Goal: Task Accomplishment & Management: Use online tool/utility

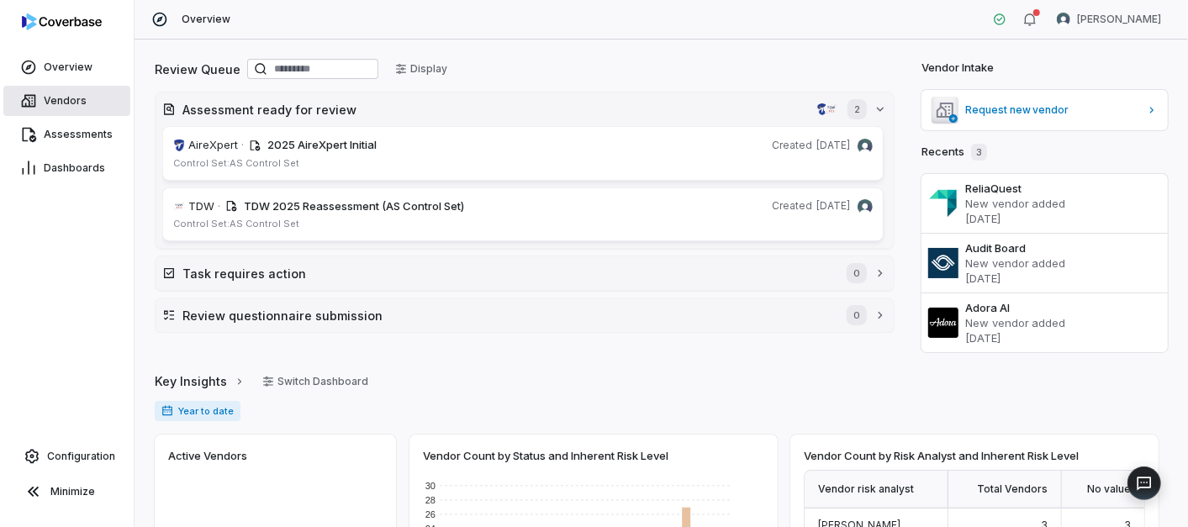
click at [61, 102] on span "Vendors" at bounding box center [65, 100] width 43 height 13
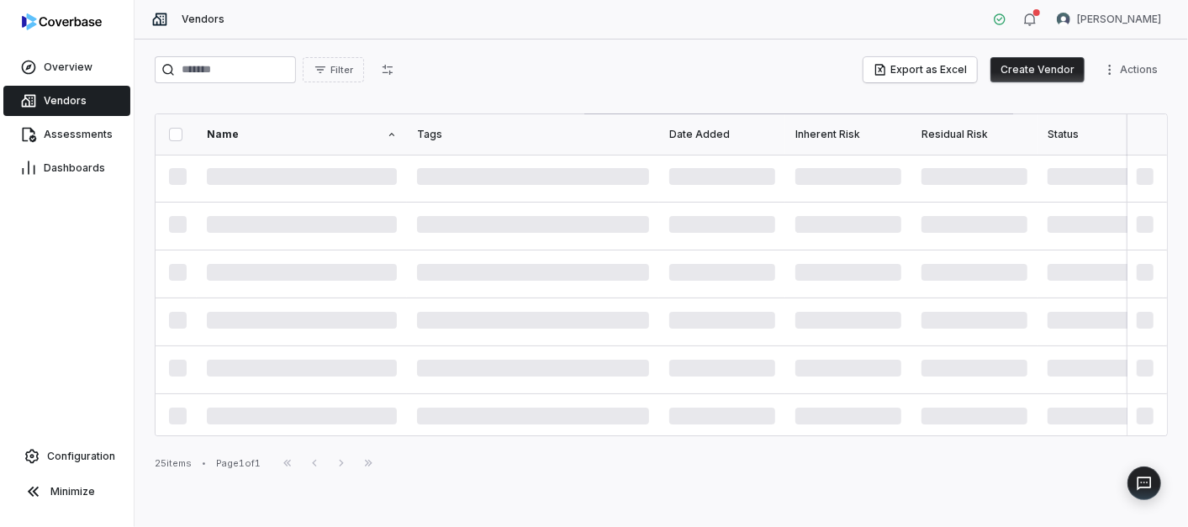
click at [1024, 61] on button "Create Vendor" at bounding box center [1037, 69] width 94 height 25
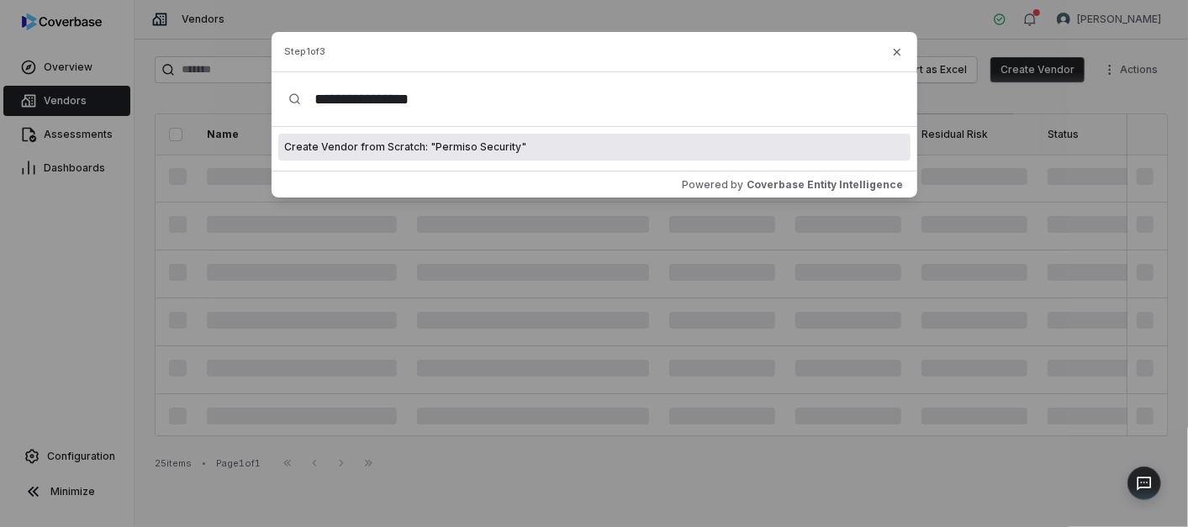
type input "**********"
click at [523, 146] on div "Create Vendor from Scratch: " Permiso Security "" at bounding box center [594, 147] width 632 height 27
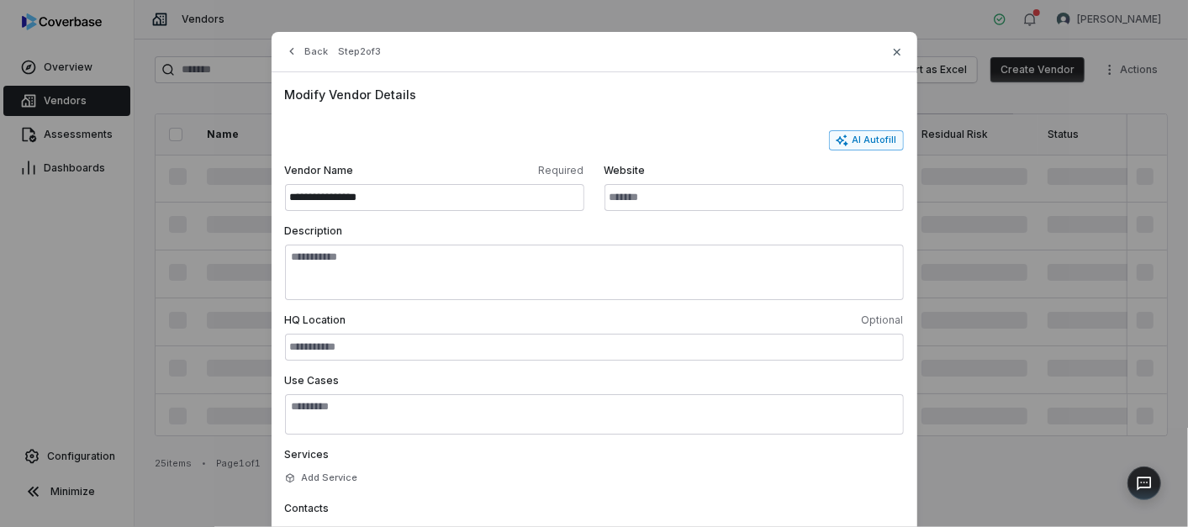
click at [845, 145] on icon "button" at bounding box center [841, 140] width 13 height 13
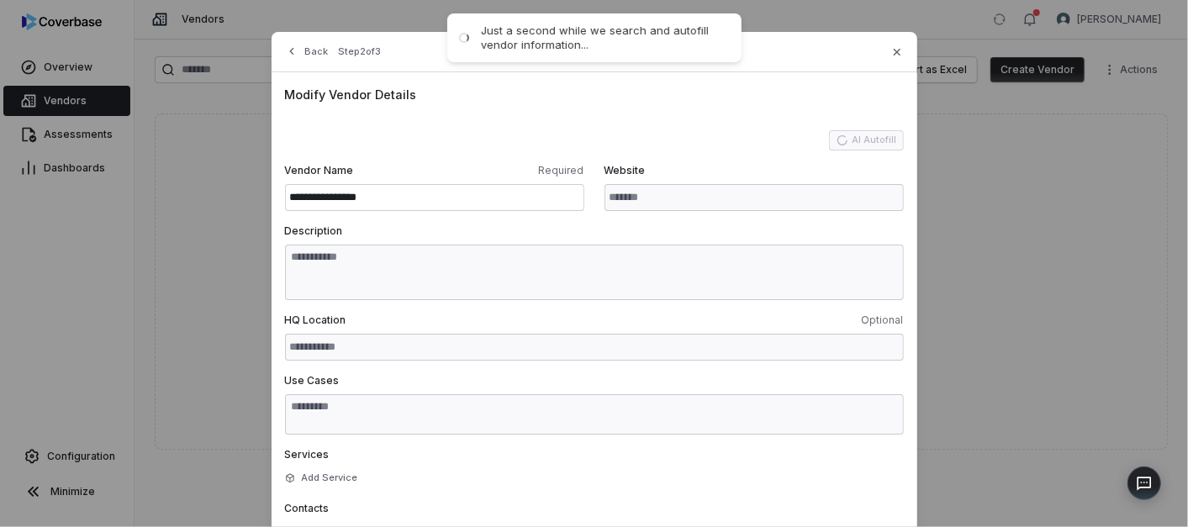
type input "**********"
type textarea "**********"
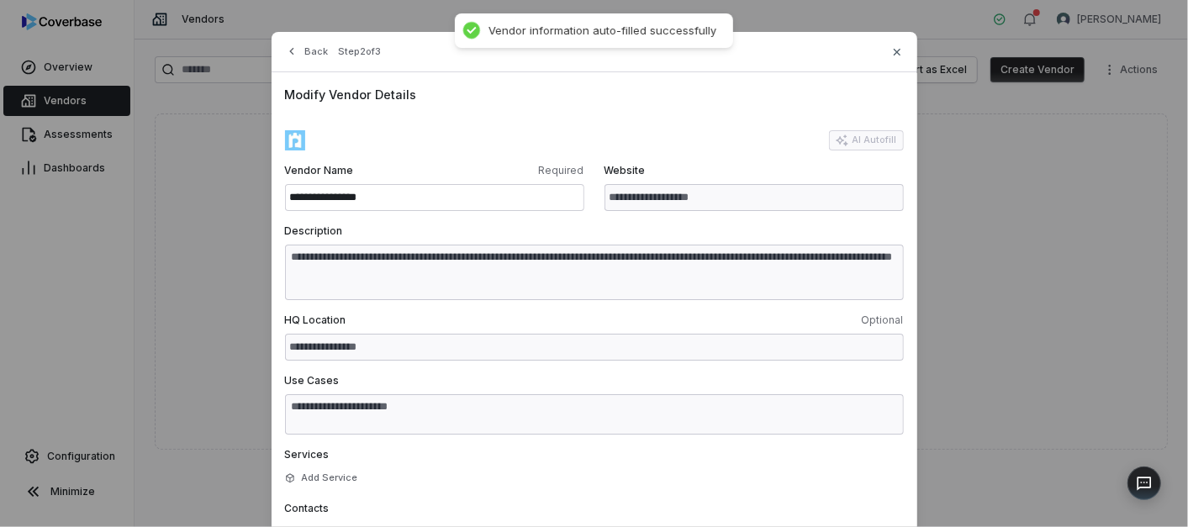
type textarea "**********"
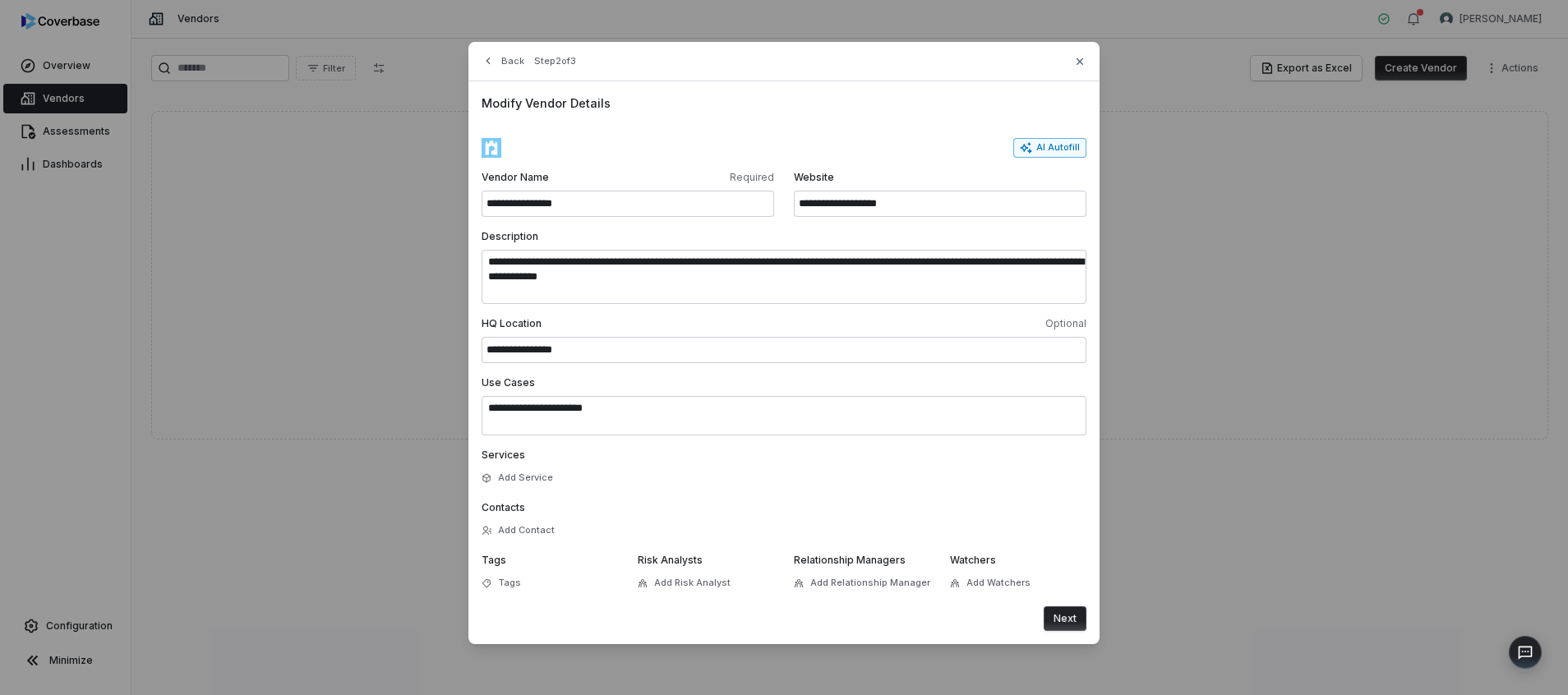
drag, startPoint x: 863, startPoint y: 18, endPoint x: 969, endPoint y: 626, distance: 617.2
click at [969, 514] on div "Next" at bounding box center [783, 618] width 605 height 24
click at [1055, 514] on button "Next" at bounding box center [1065, 618] width 43 height 24
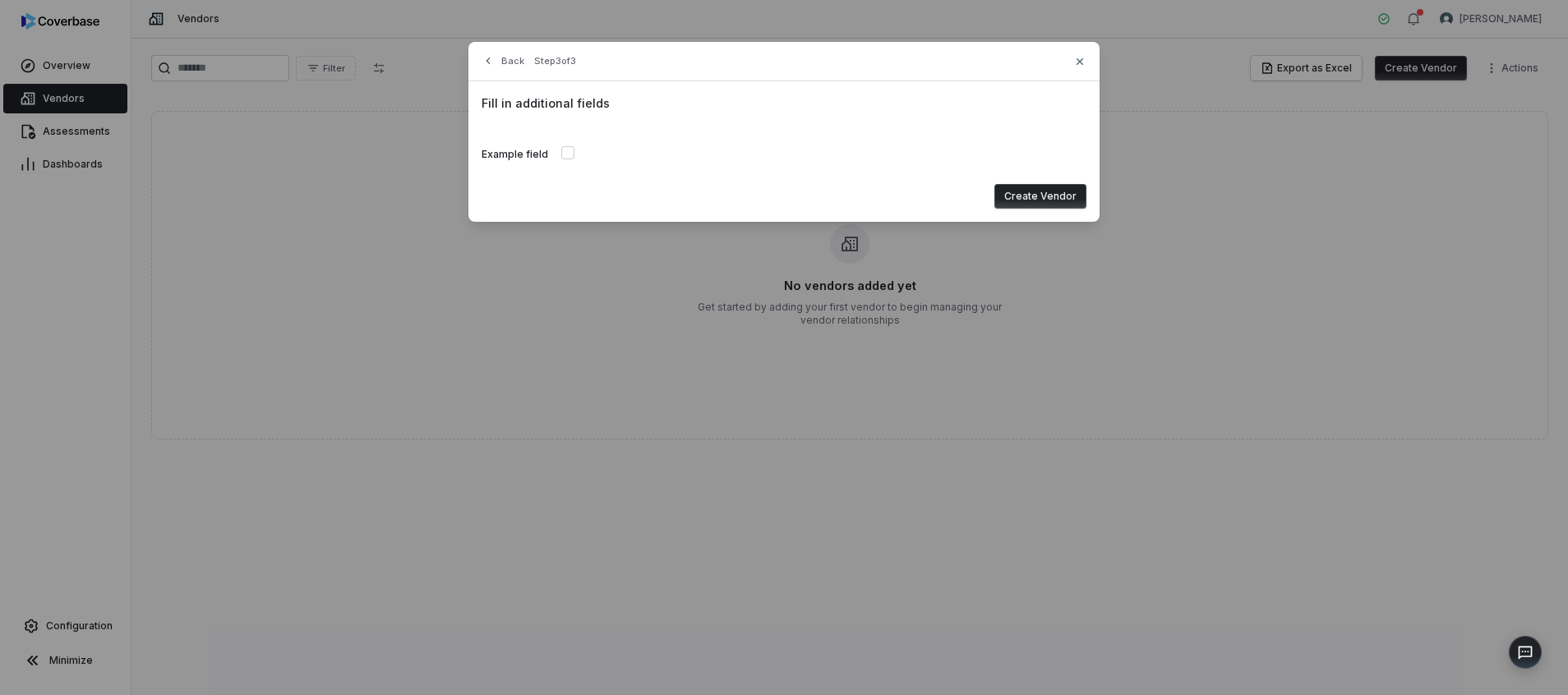
click at [1022, 194] on button "Create Vendor" at bounding box center [1040, 195] width 92 height 24
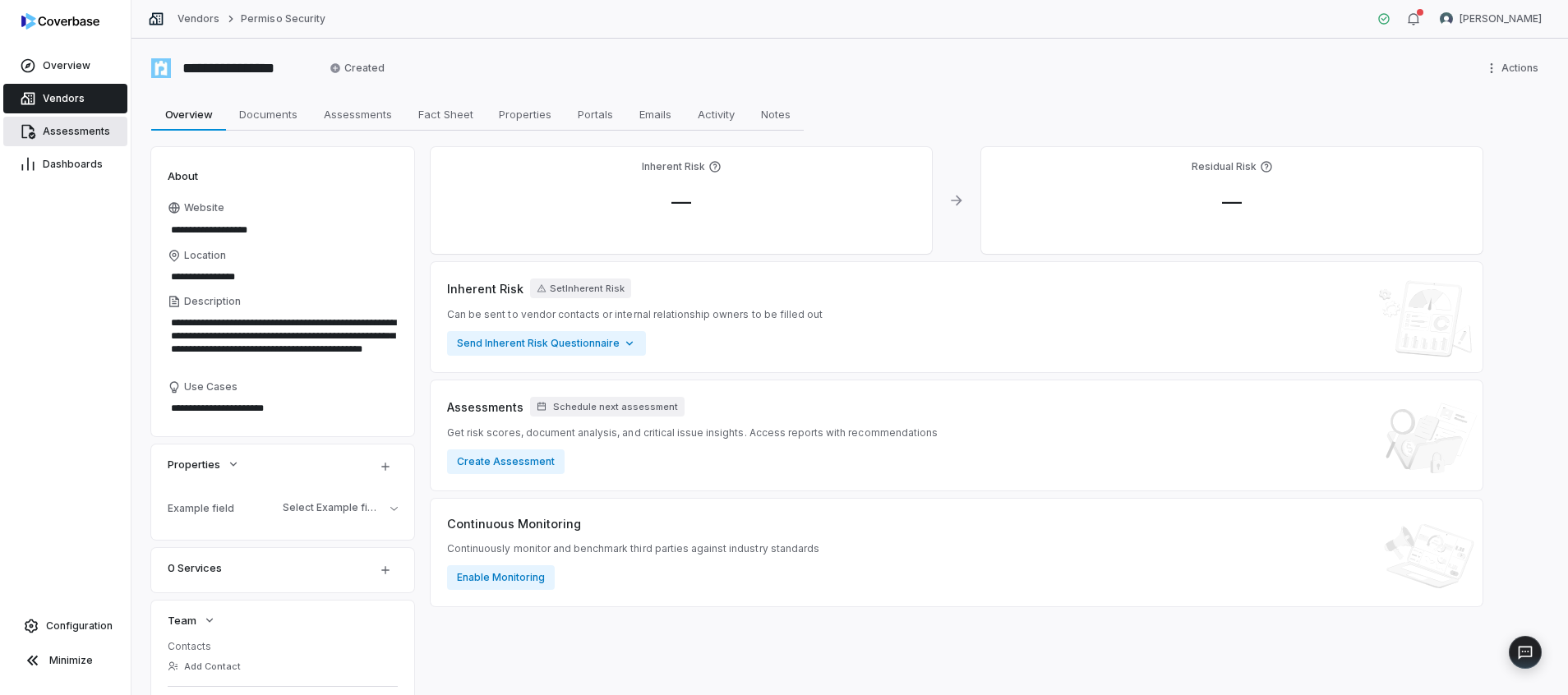
click at [67, 142] on link "Assessments" at bounding box center [65, 131] width 124 height 29
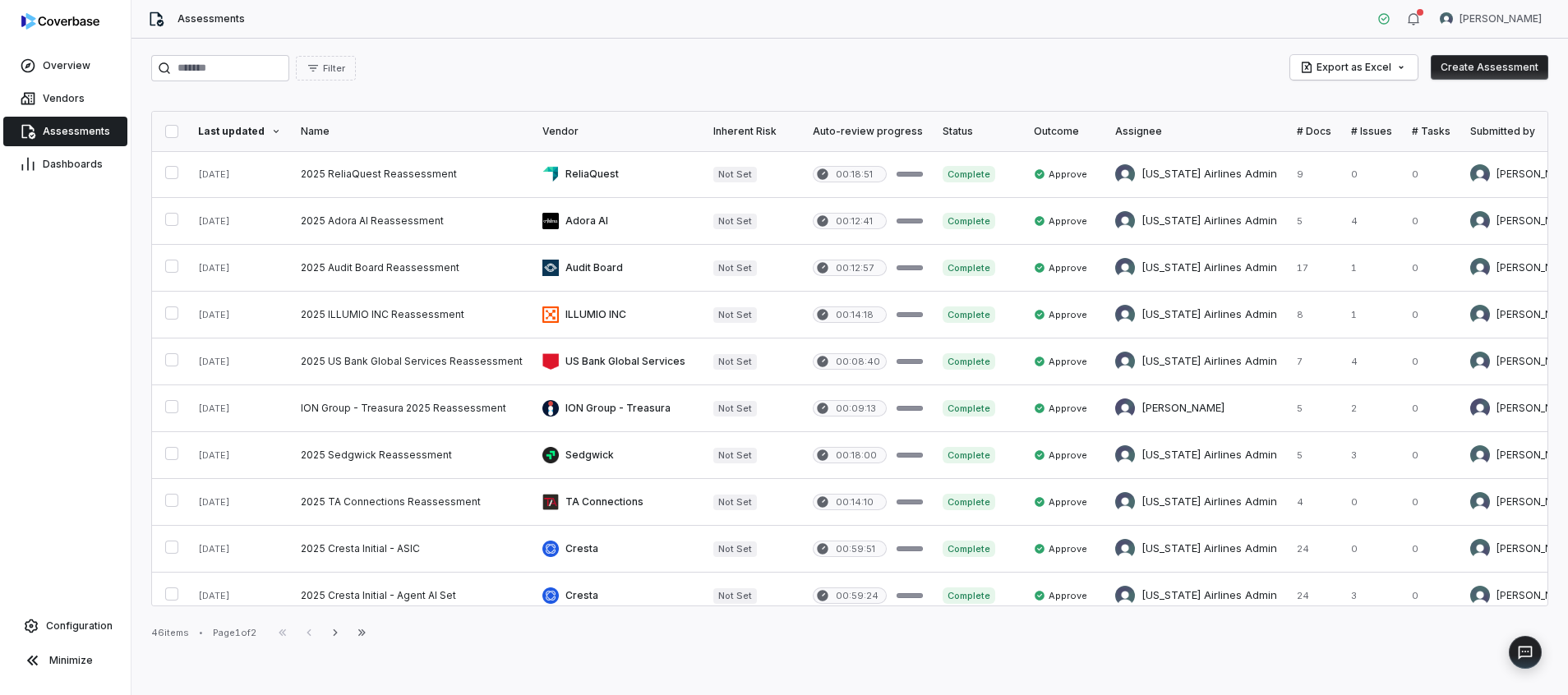
click at [1160, 66] on button "Create Assessment" at bounding box center [1489, 66] width 117 height 24
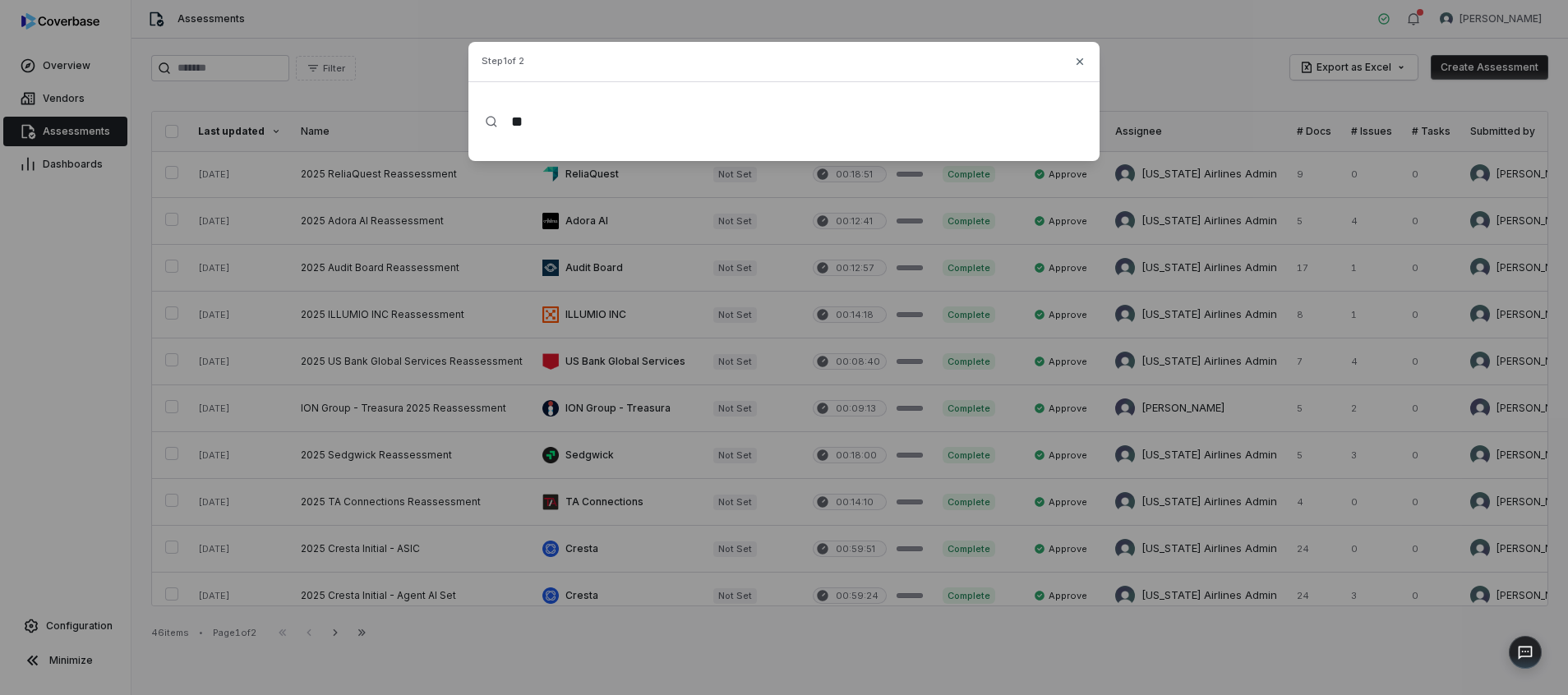
type input "*"
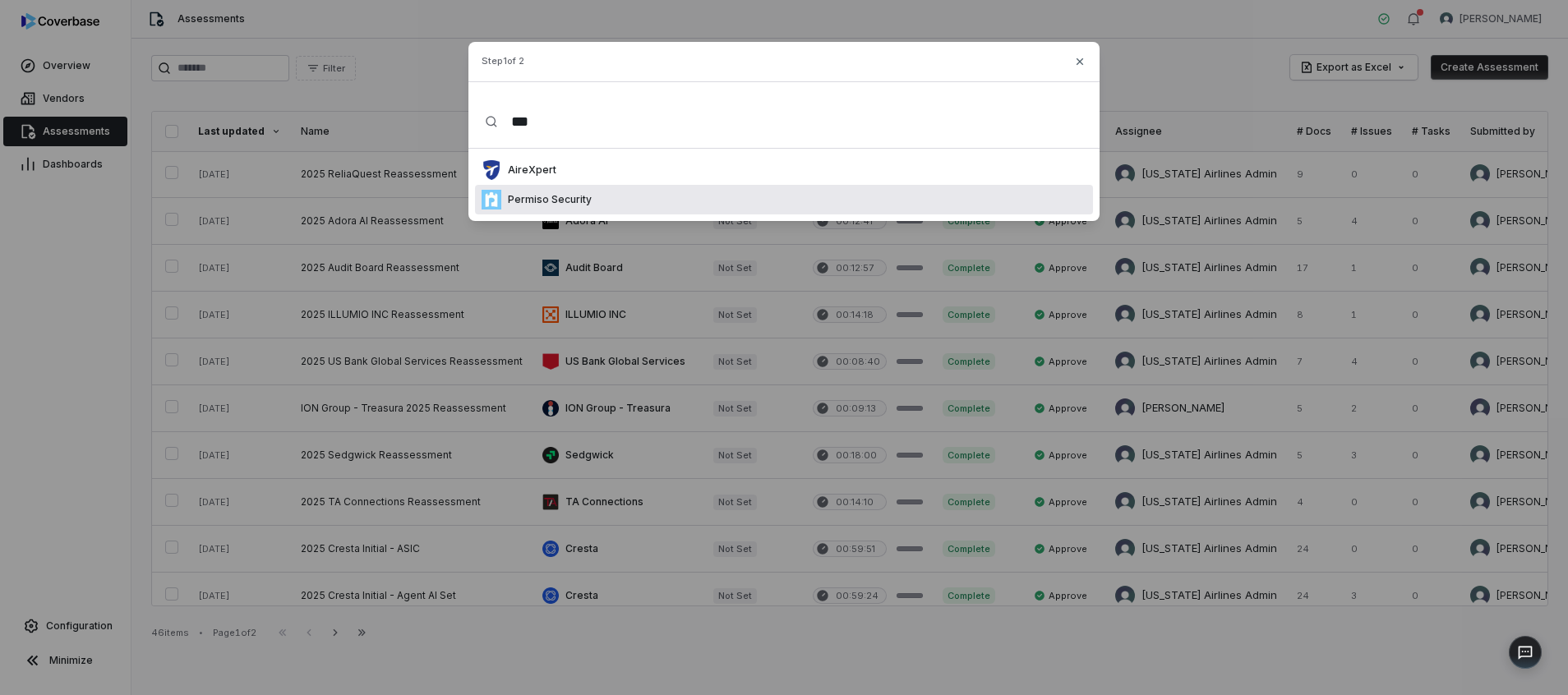
type input "***"
click at [601, 194] on div "Permiso Security" at bounding box center [784, 199] width 618 height 29
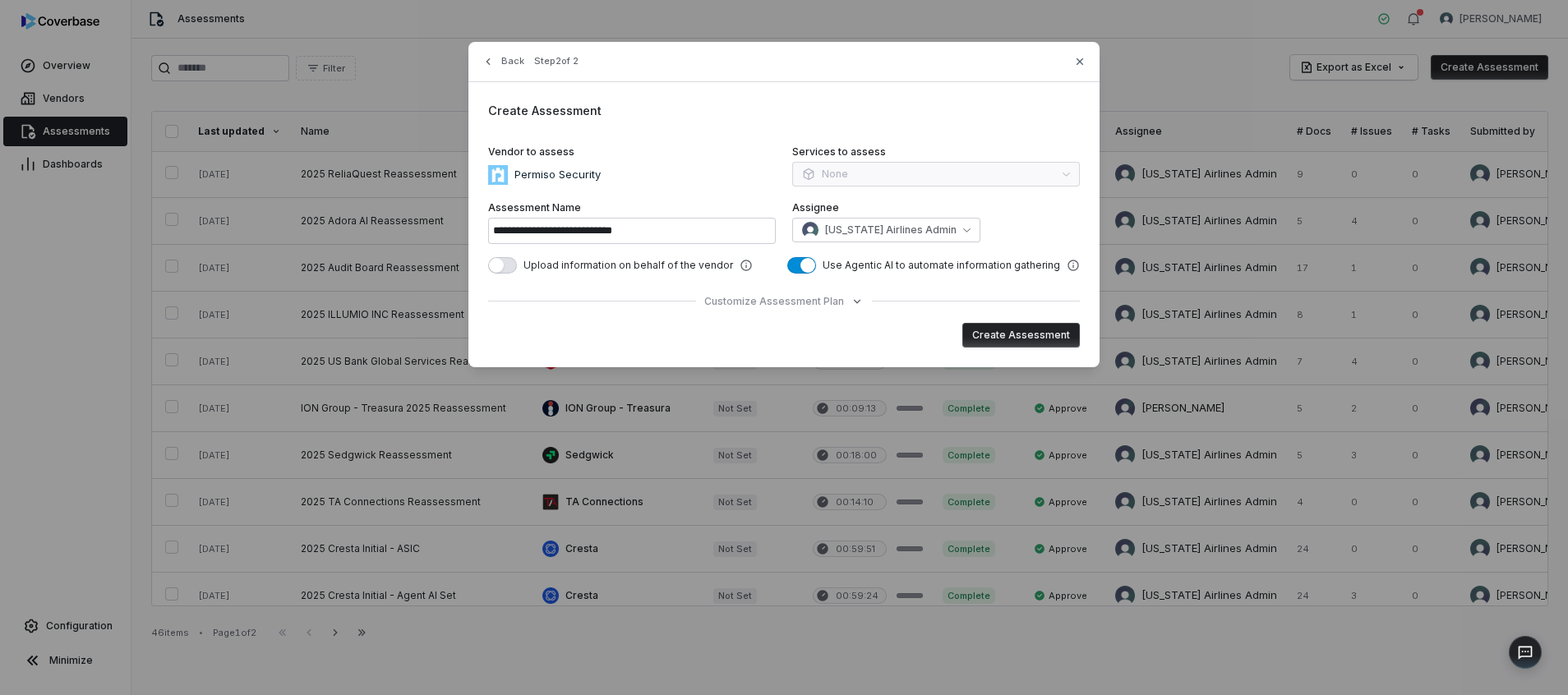
click at [988, 333] on button "Create Assessment" at bounding box center [1021, 334] width 117 height 24
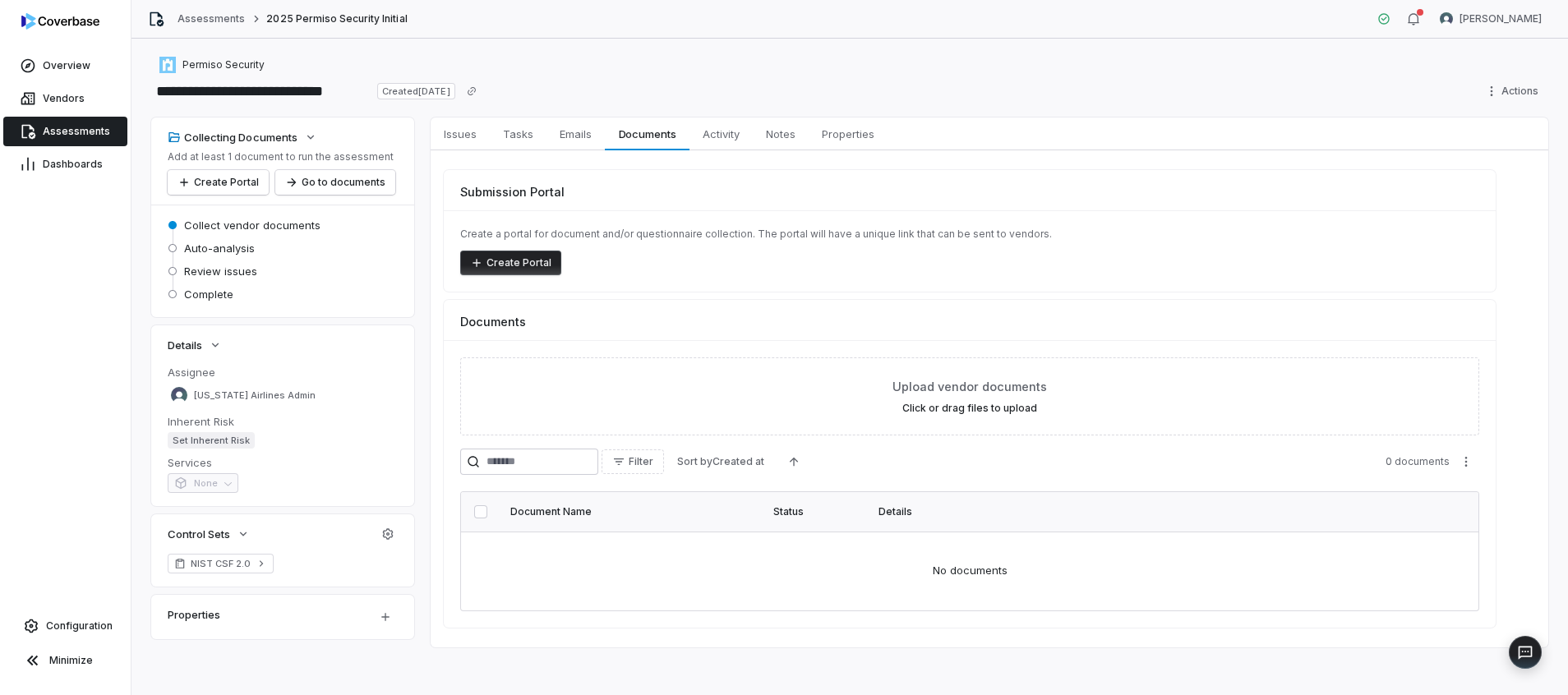
click at [1160, 260] on div "Create Portal" at bounding box center [970, 262] width 1019 height 24
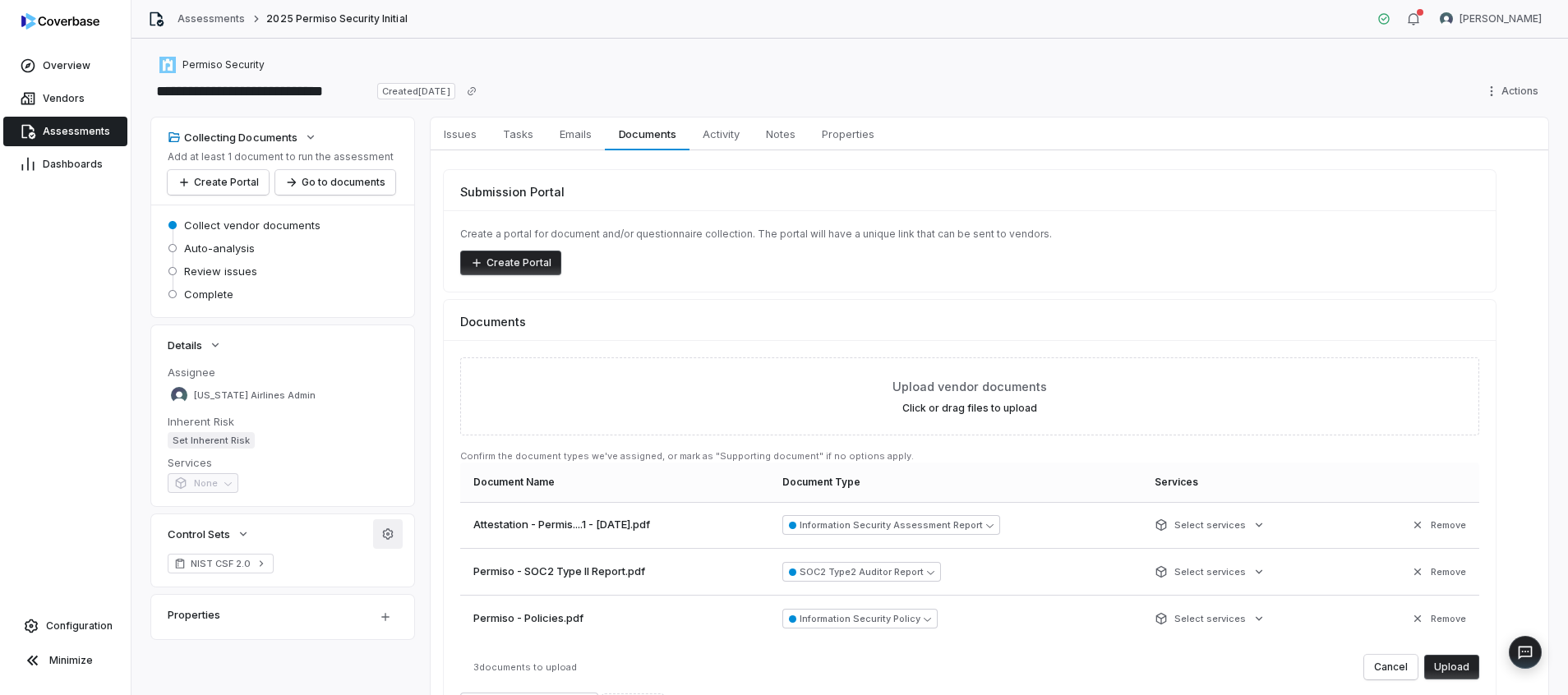
click at [394, 514] on button "button" at bounding box center [388, 534] width 29 height 29
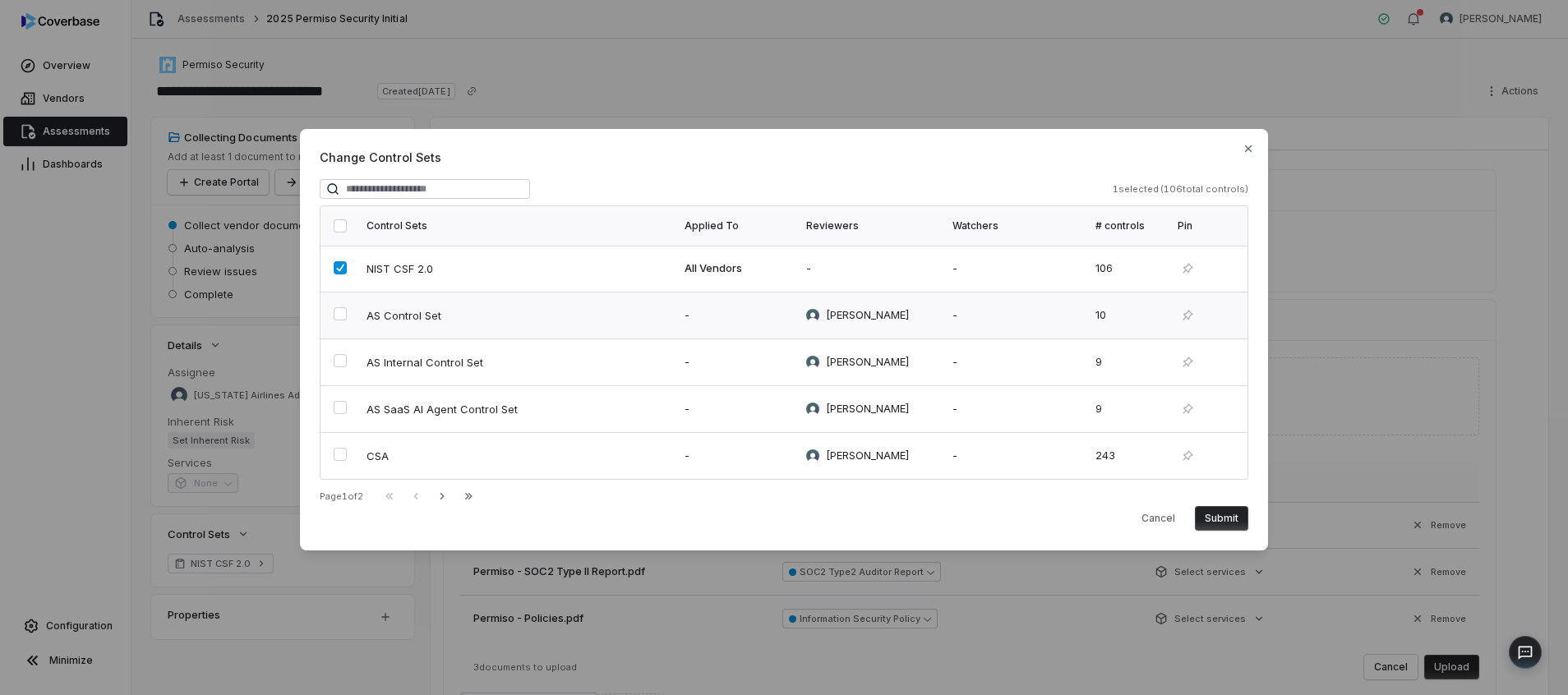
click at [399, 319] on span "AS Control Set" at bounding box center [404, 315] width 74 height 15
click at [400, 369] on span "AS Internal Control Set" at bounding box center [424, 362] width 116 height 15
click at [1160, 514] on button "Submit" at bounding box center [1221, 518] width 54 height 24
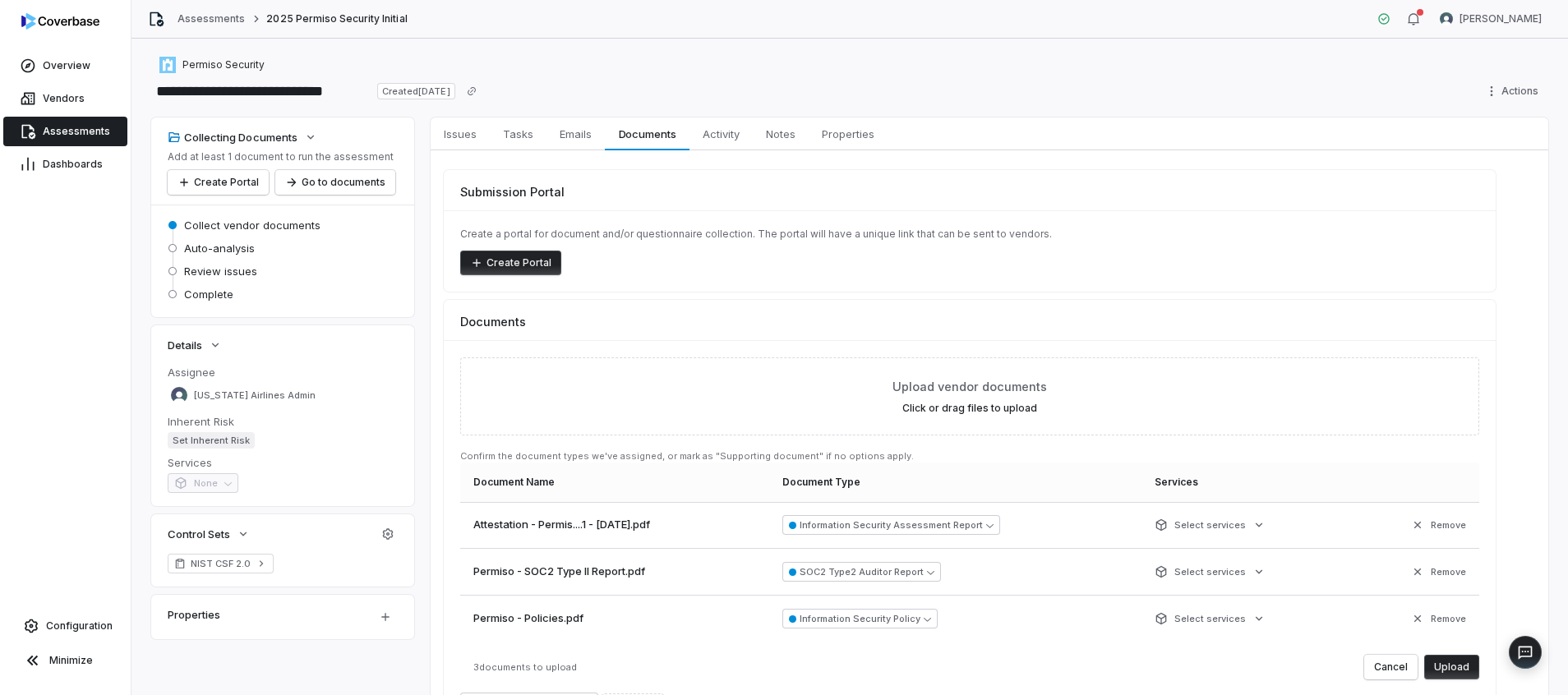
click at [1160, 514] on button "Upload" at bounding box center [1451, 667] width 55 height 24
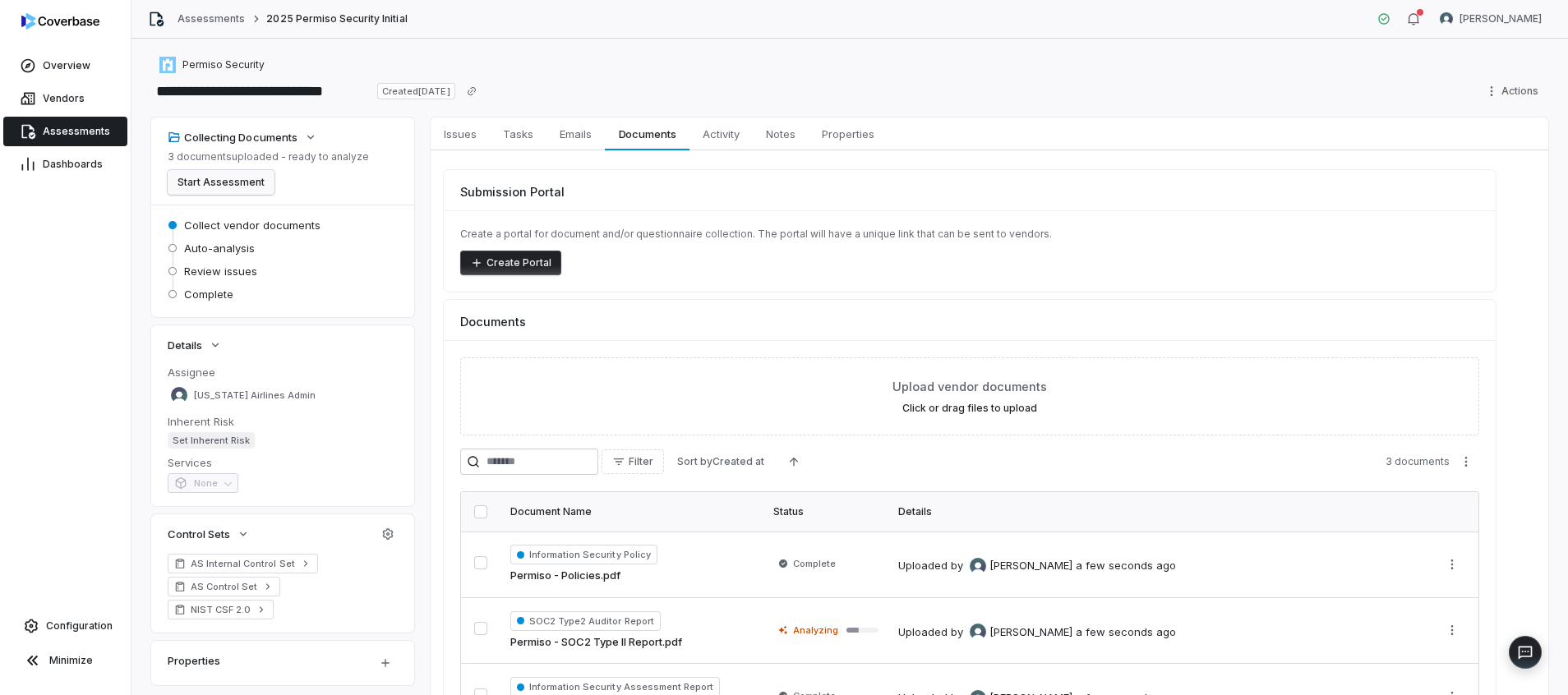
click at [215, 182] on button "Start Assessment" at bounding box center [220, 182] width 107 height 24
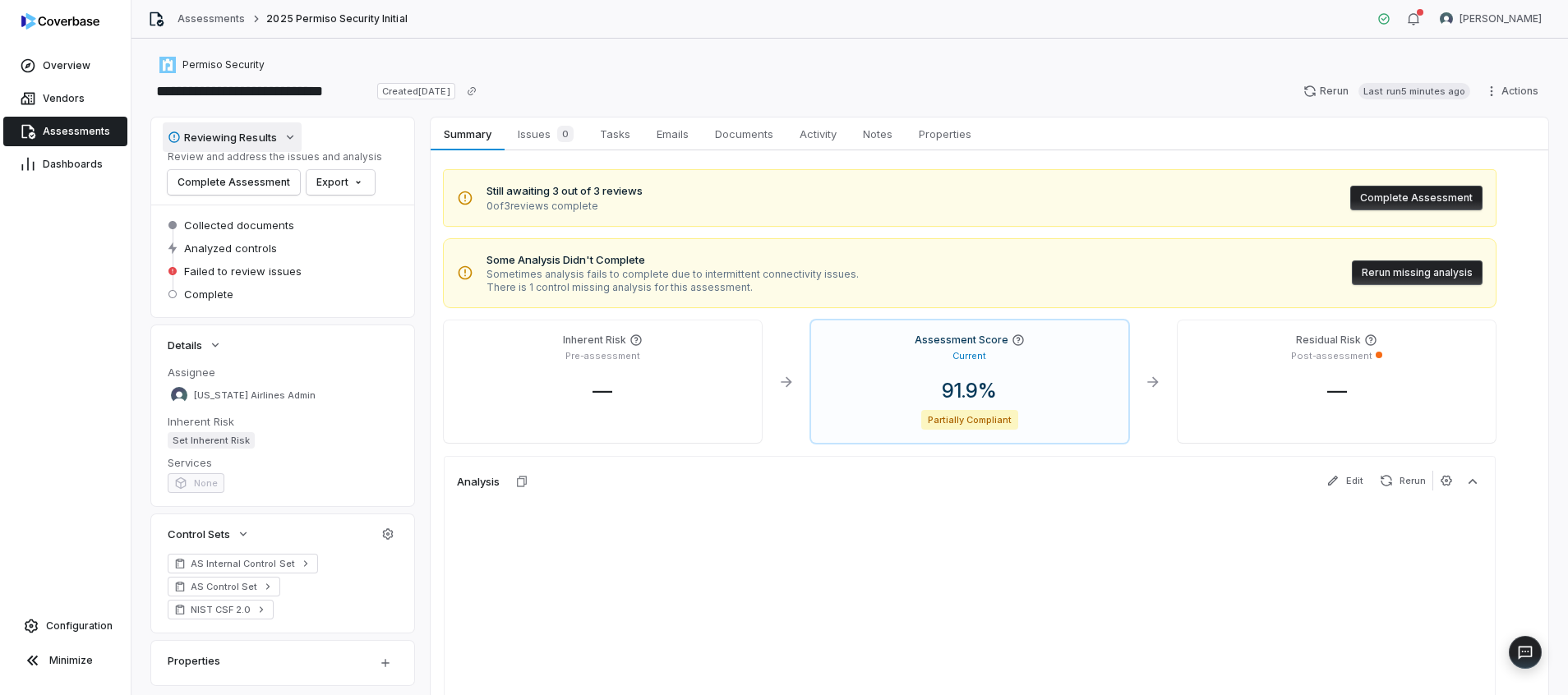
click at [248, 138] on div "Reviewing Results" at bounding box center [222, 137] width 109 height 15
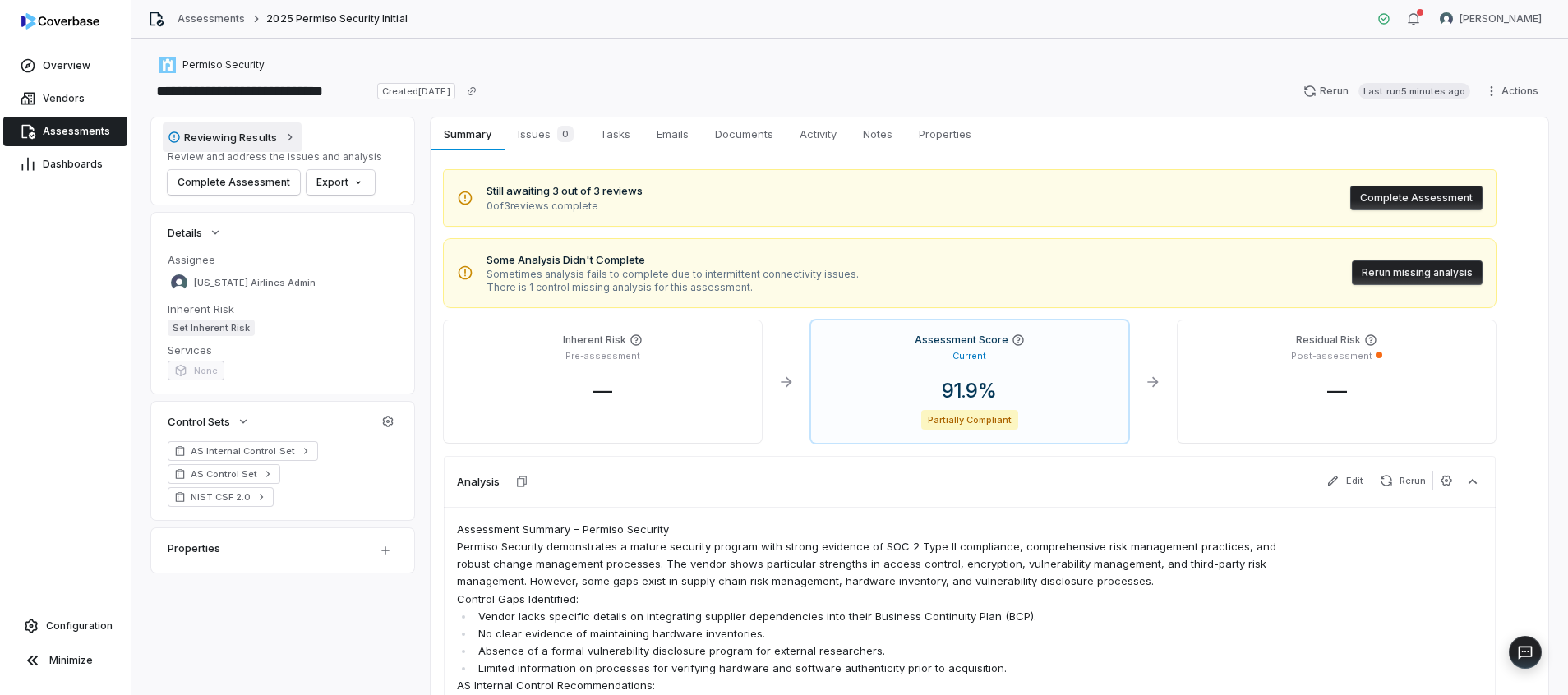
click at [268, 148] on button "Reviewing Results" at bounding box center [232, 137] width 139 height 29
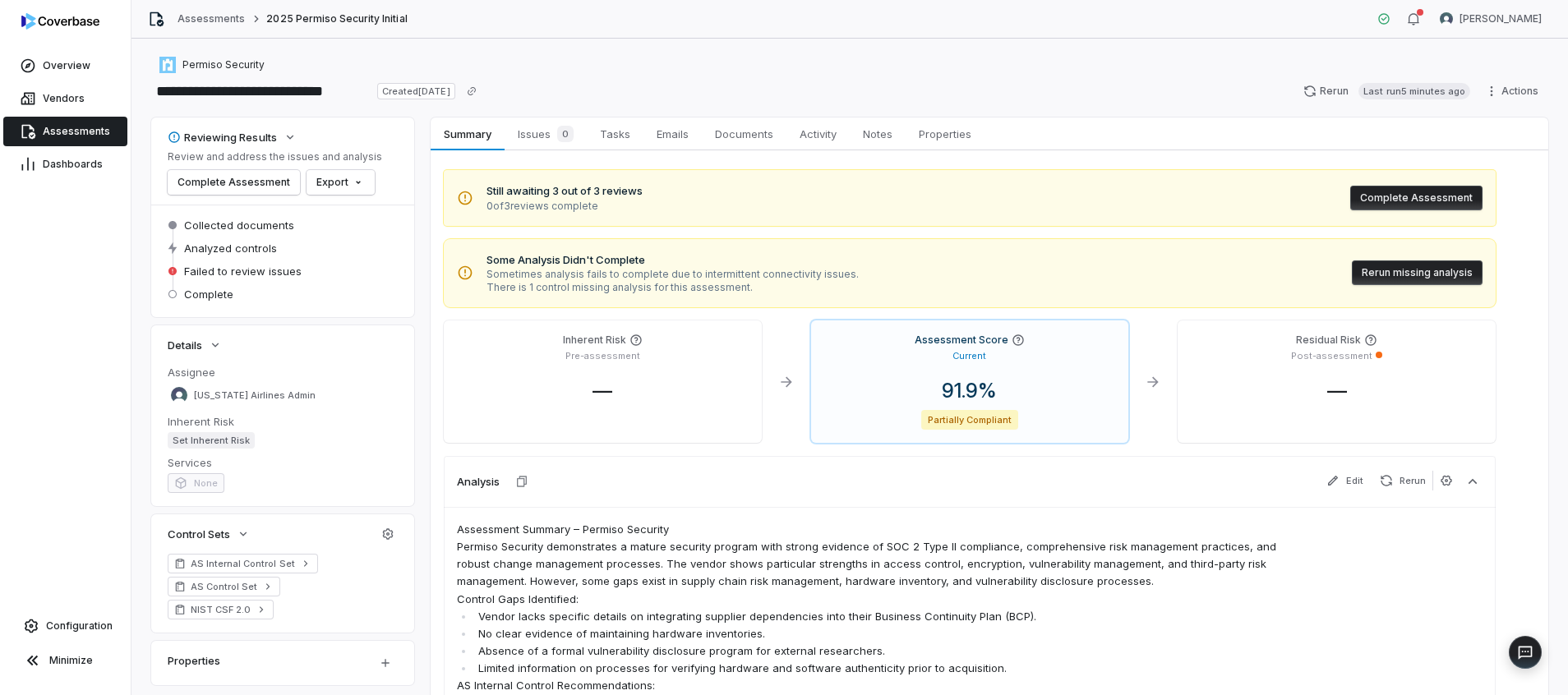
click at [639, 452] on div "Inherent Risk Pre-assessment — Assessment Score Current 91.9 % Partially Compli…" at bounding box center [970, 647] width 1052 height 653
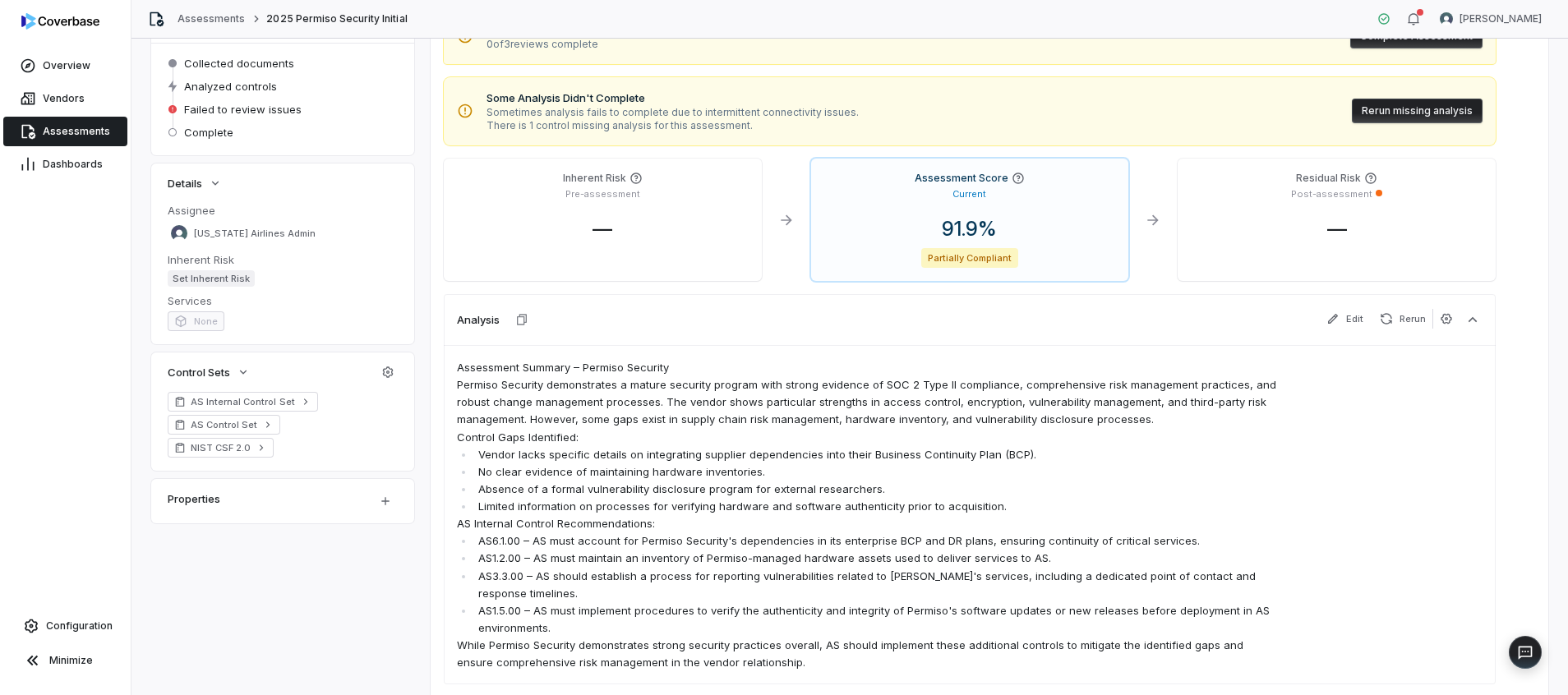
scroll to position [197, 0]
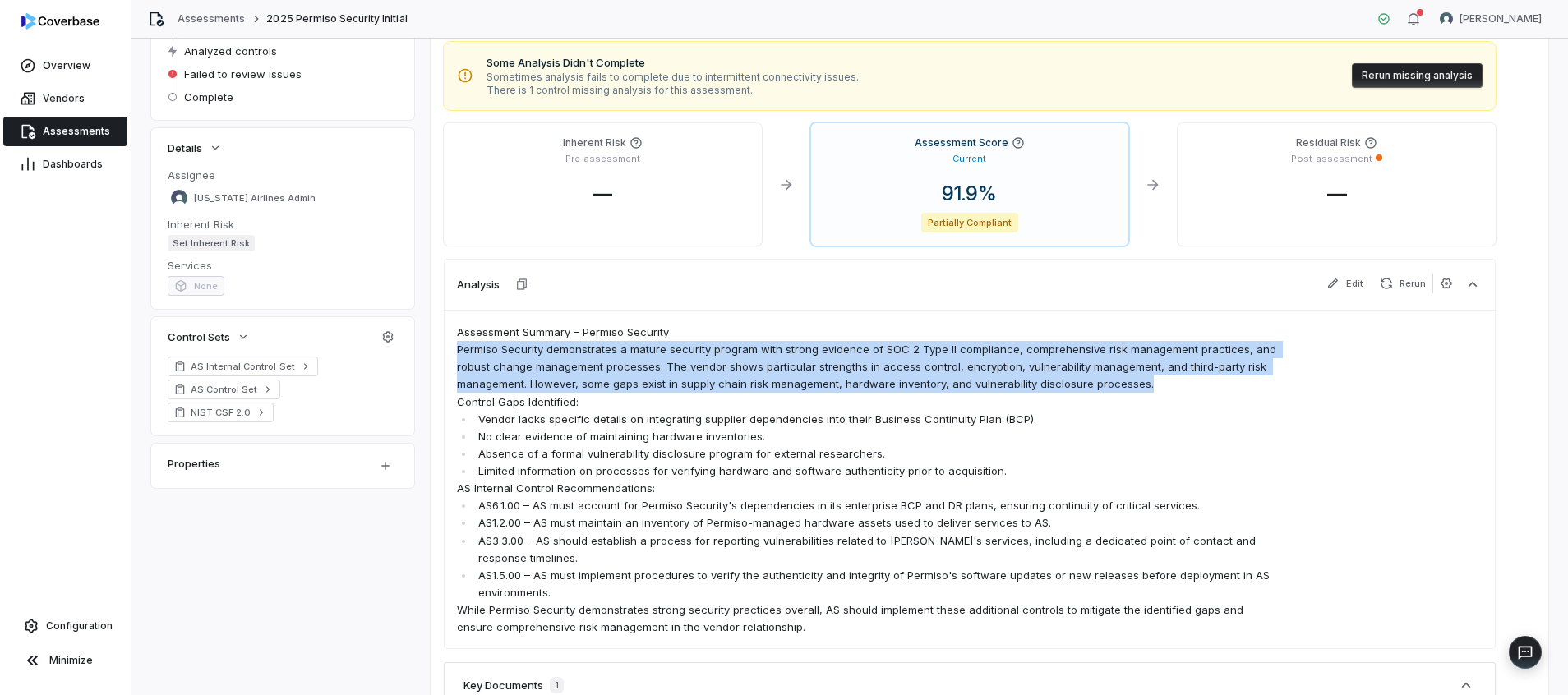
drag, startPoint x: 1146, startPoint y: 383, endPoint x: 460, endPoint y: 354, distance: 686.6
click at [460, 354] on p "Permiso Security demonstrates a mature security program with strong evidence of…" at bounding box center [866, 367] width 820 height 52
copy p "Permiso Security demonstrates a mature security program with strong evidence of…"
